Goal: Task Accomplishment & Management: Manage account settings

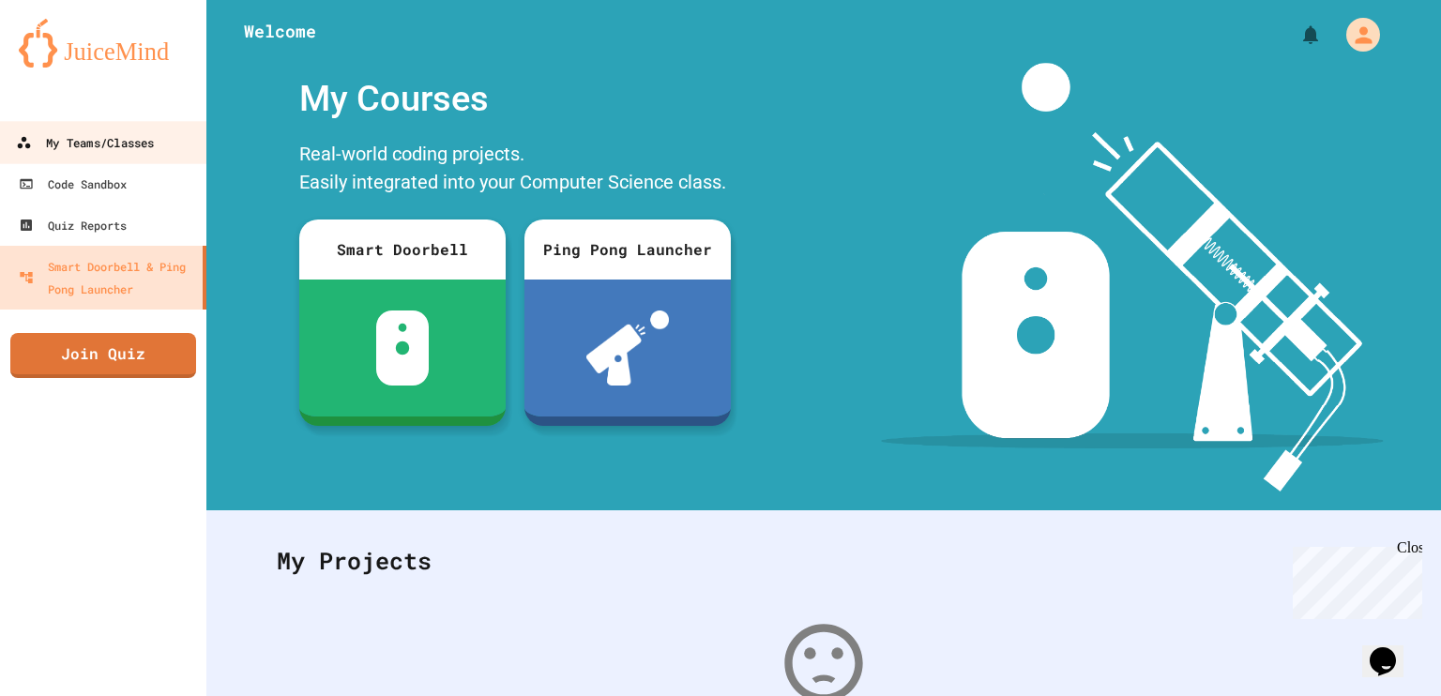
click at [81, 142] on div "My Teams/Classes" at bounding box center [85, 142] width 138 height 23
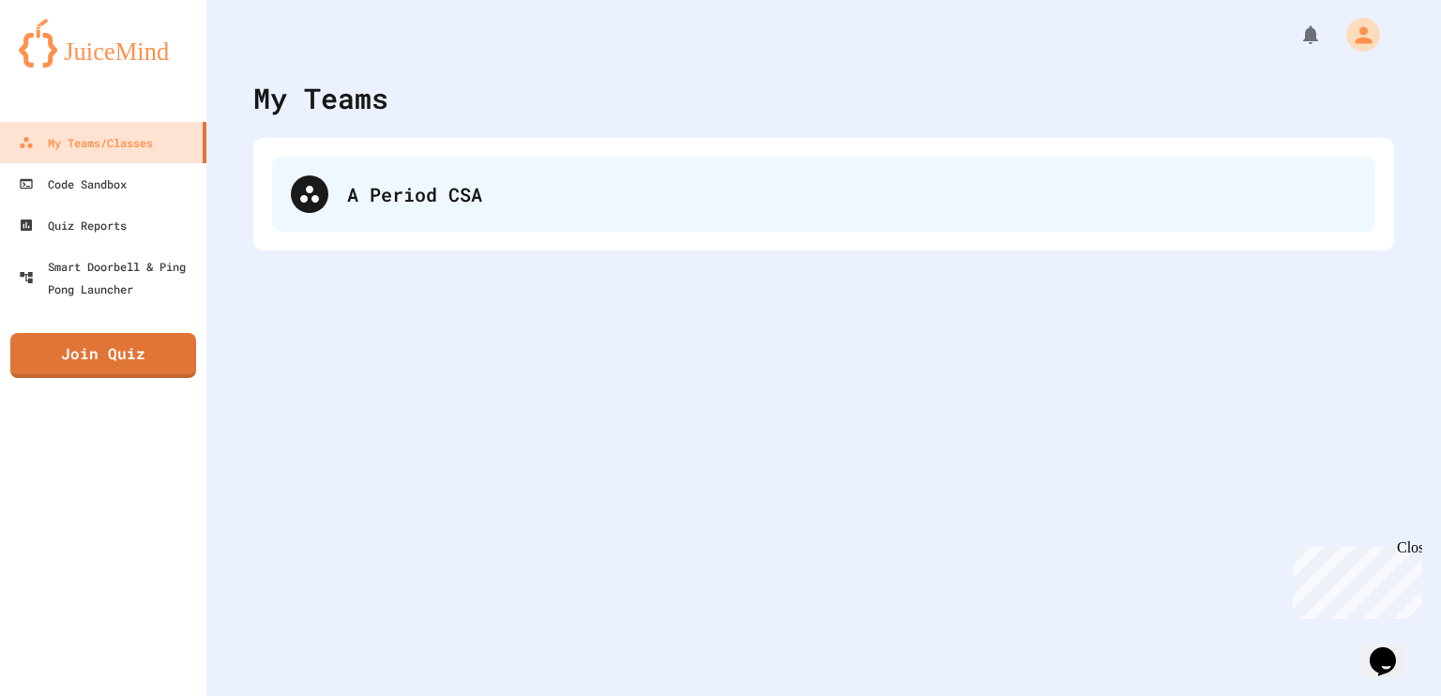
click at [382, 217] on div "A Period CSA" at bounding box center [824, 194] width 1104 height 75
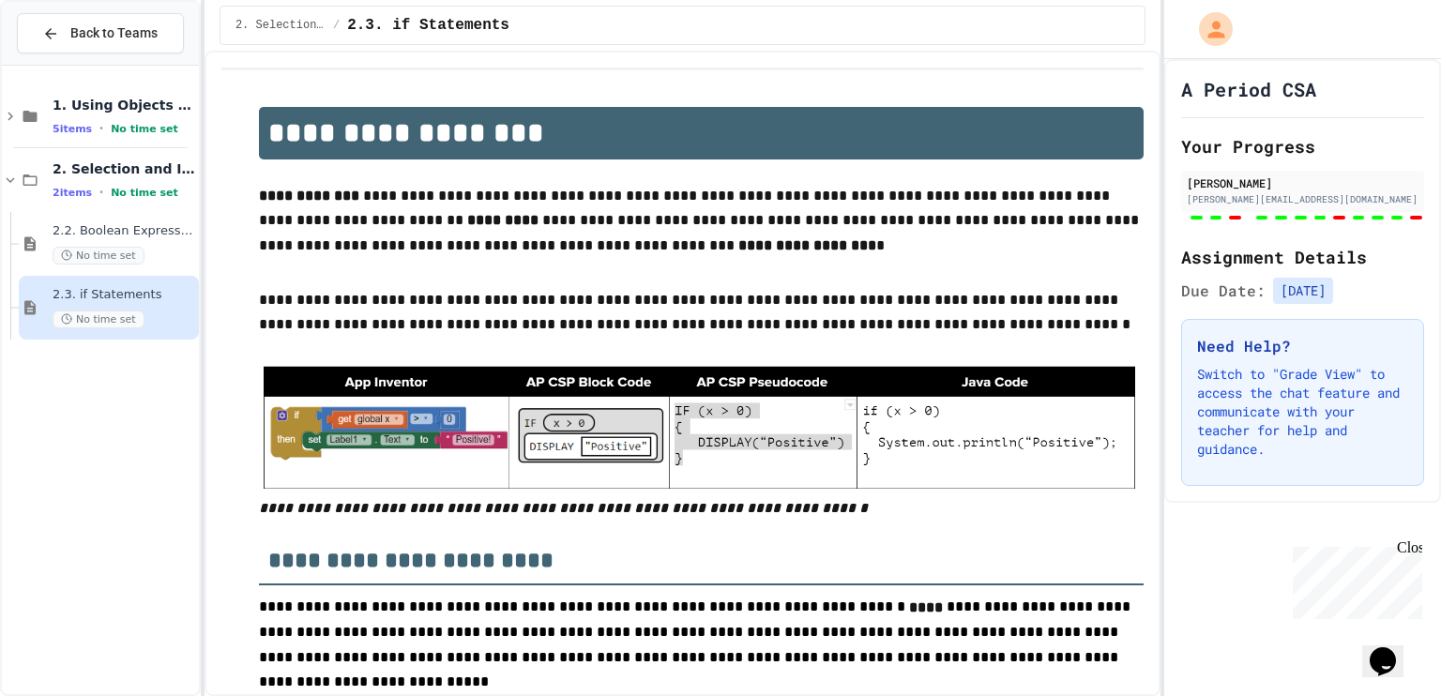
type input "**********"
